Goal: Find specific page/section: Find specific page/section

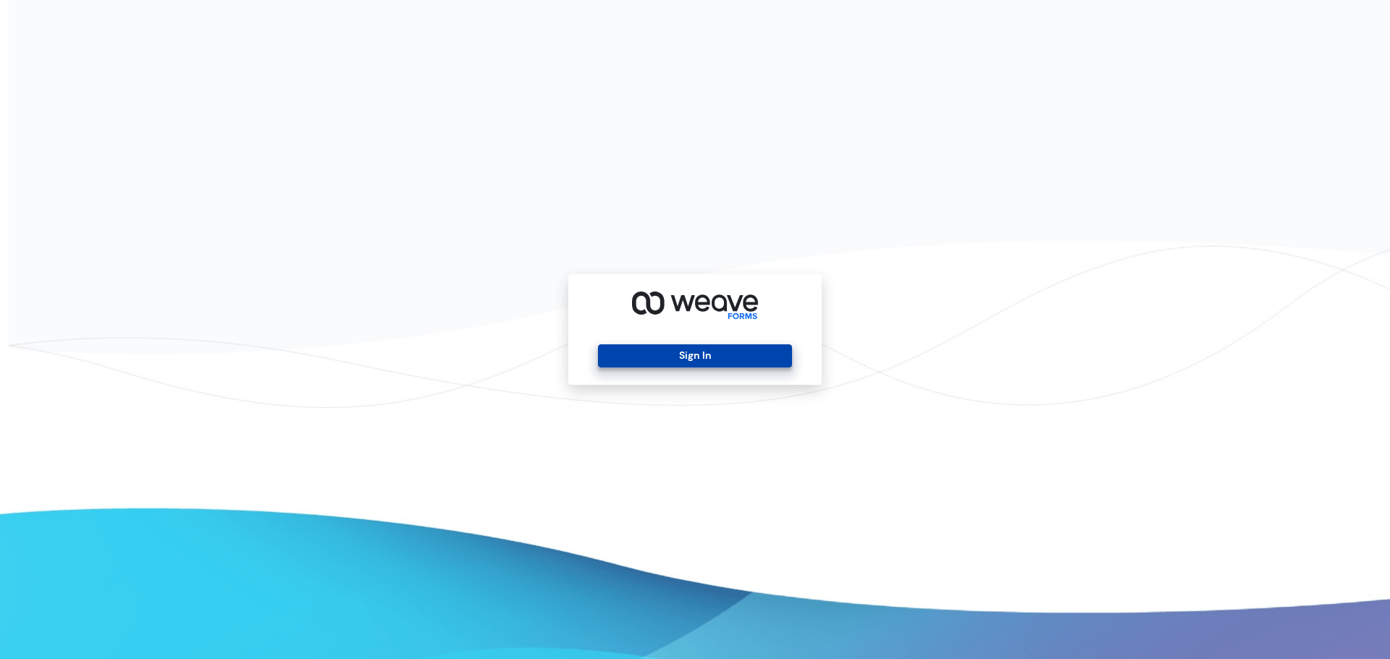
click at [700, 354] on button "Sign In" at bounding box center [694, 356] width 193 height 23
click at [665, 359] on button "Sign In" at bounding box center [694, 356] width 193 height 23
